Goal: Task Accomplishment & Management: Use online tool/utility

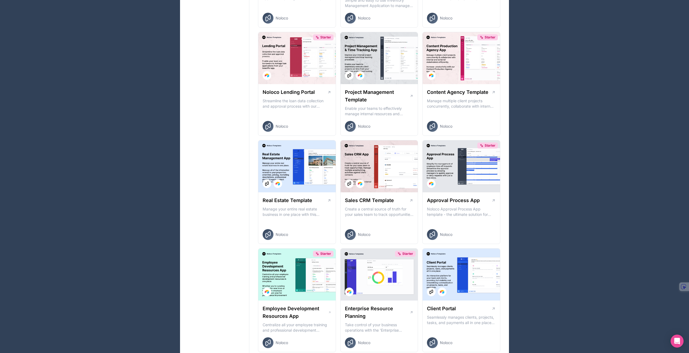
scroll to position [191, 0]
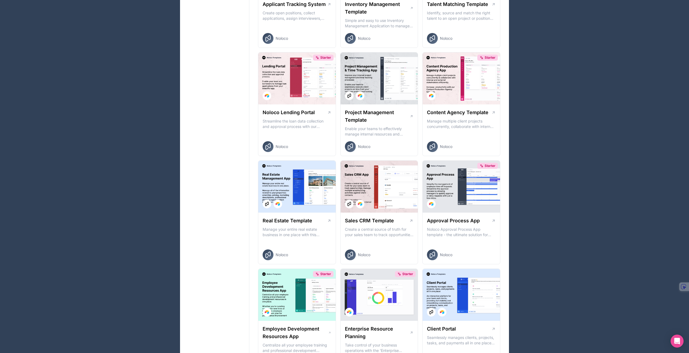
click at [292, 193] on div at bounding box center [296, 187] width 77 height 52
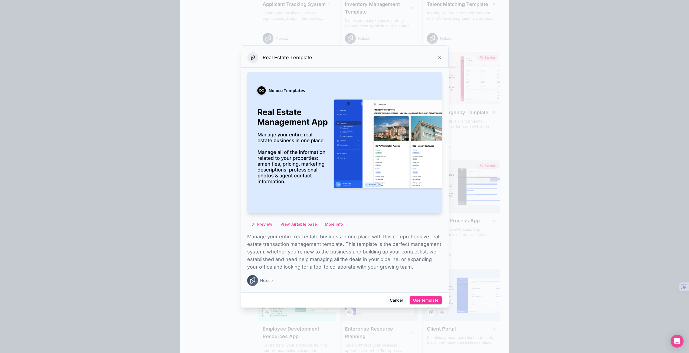
click at [437, 56] on div "Real Estate Template" at bounding box center [345, 57] width 194 height 11
click at [441, 57] on icon at bounding box center [440, 58] width 4 height 4
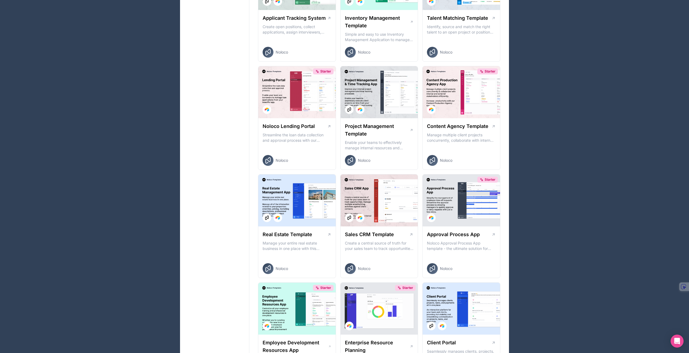
scroll to position [110, 0]
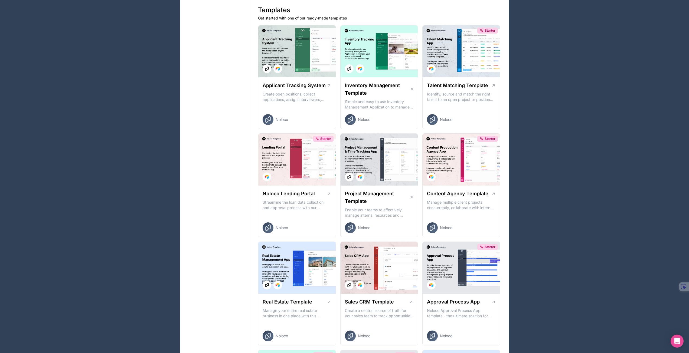
click at [300, 164] on div "Starter" at bounding box center [296, 160] width 77 height 52
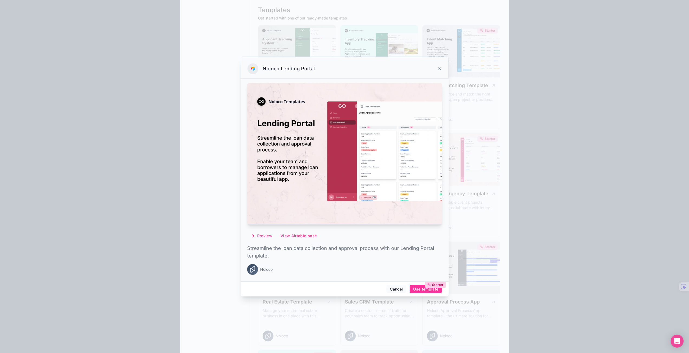
click at [419, 289] on div "Starter Use template" at bounding box center [425, 289] width 25 height 5
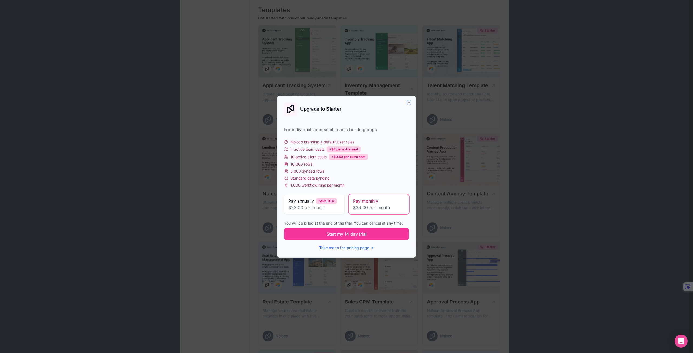
click at [409, 103] on icon "button" at bounding box center [409, 102] width 4 height 4
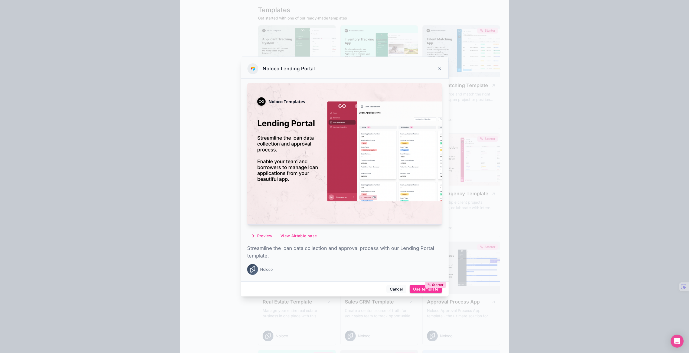
click at [182, 44] on div at bounding box center [344, 176] width 689 height 353
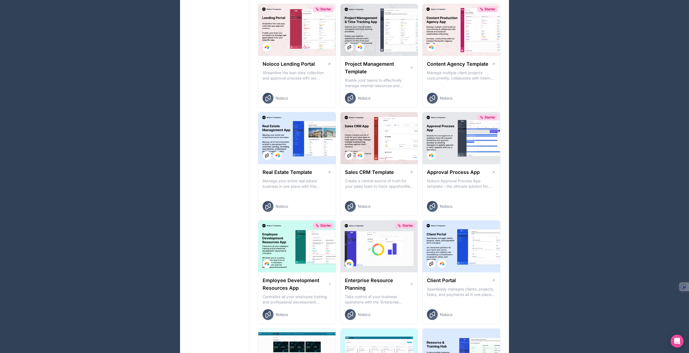
scroll to position [272, 0]
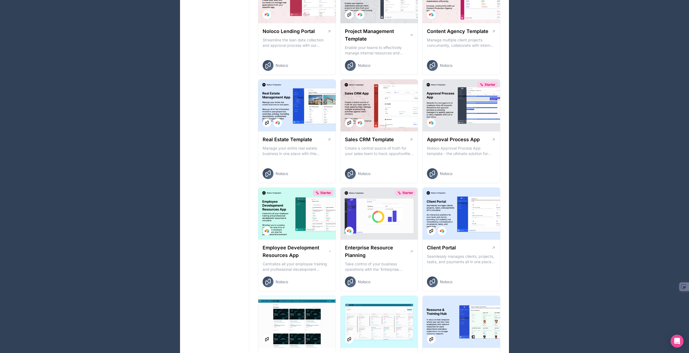
click at [466, 236] on div at bounding box center [461, 214] width 77 height 52
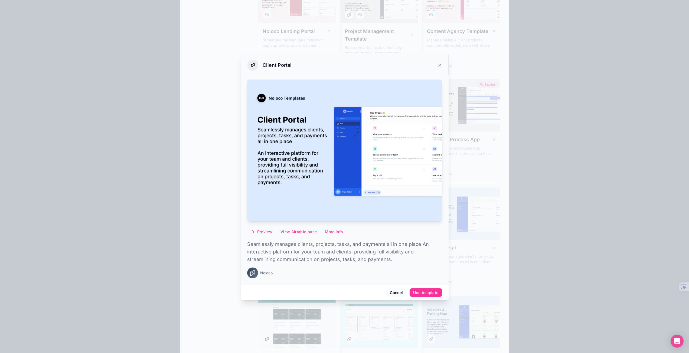
click at [432, 295] on div "Use template" at bounding box center [425, 293] width 25 height 5
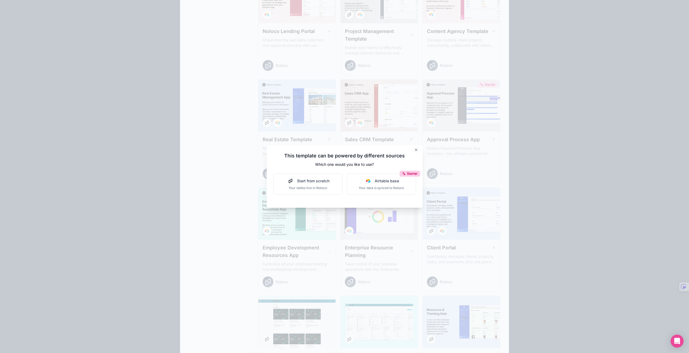
click at [323, 189] on span "Your tables live in Noloco" at bounding box center [307, 188] width 43 height 4
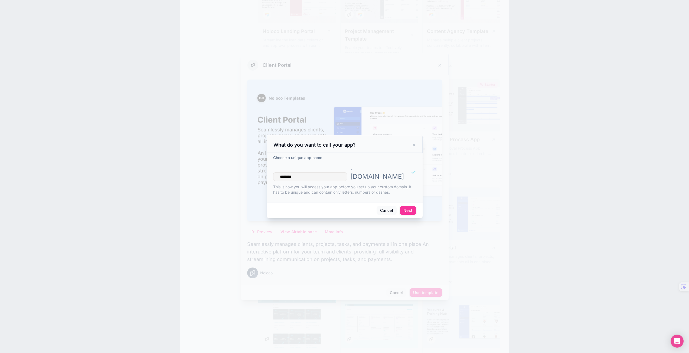
type input "********"
click at [410, 207] on button "Next" at bounding box center [408, 210] width 16 height 9
